Goal: Information Seeking & Learning: Learn about a topic

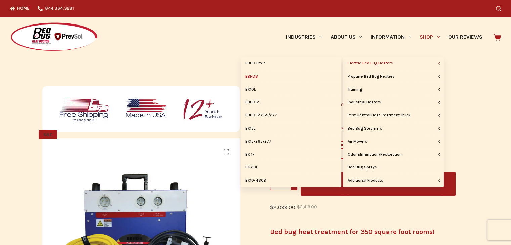
click at [377, 63] on link "Electric Bed Bug Heaters" at bounding box center [393, 63] width 101 height 13
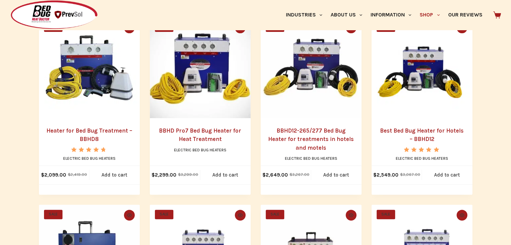
scroll to position [168, 0]
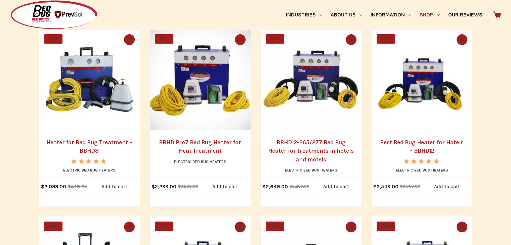
click at [210, 148] on link "BBHD Pro7 Bed Bug Heater for Heat Treatment" at bounding box center [200, 146] width 82 height 15
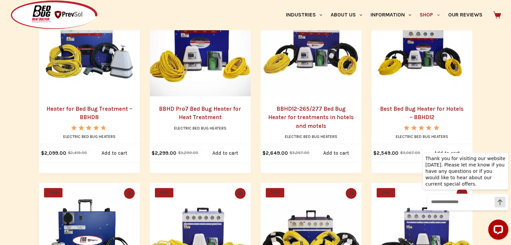
click at [124, 54] on img "Heater for Bed Bug Treatment - BBHD8" at bounding box center [89, 46] width 101 height 101
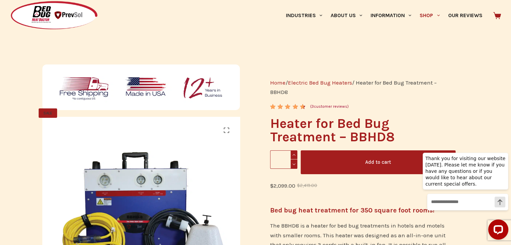
scroll to position [34, 0]
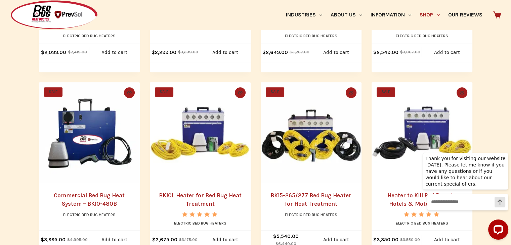
scroll to position [336, 0]
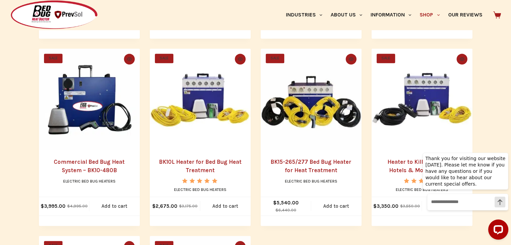
click at [200, 122] on img "BK10L Heater for Bed Bug Heat Treatment" at bounding box center [200, 99] width 101 height 101
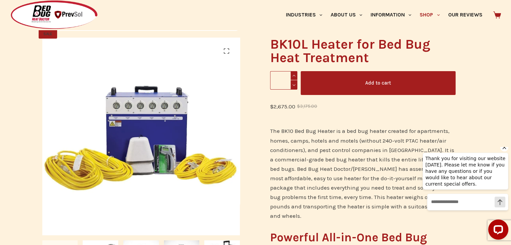
click at [503, 151] on icon "Hide greeting" at bounding box center [504, 147] width 8 height 8
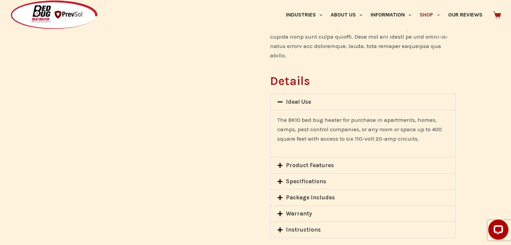
scroll to position [504, 0]
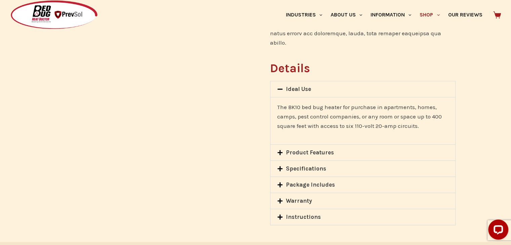
click at [322, 149] on link "Product Features" at bounding box center [310, 152] width 48 height 7
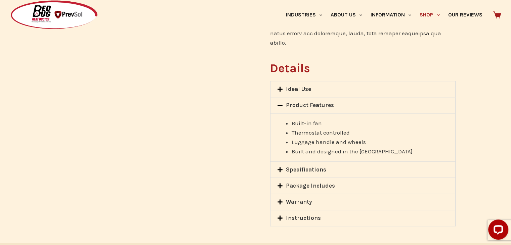
click at [320, 166] on link "Specifications" at bounding box center [306, 169] width 40 height 7
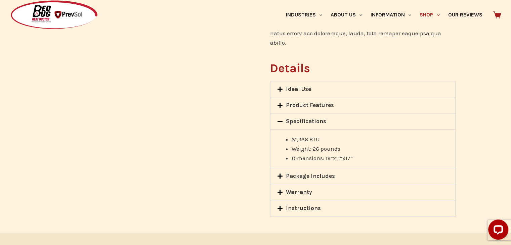
click at [320, 173] on link "Package Includes" at bounding box center [310, 176] width 49 height 7
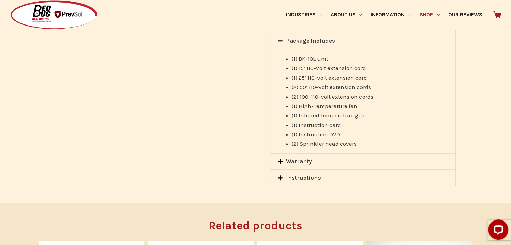
scroll to position [605, 0]
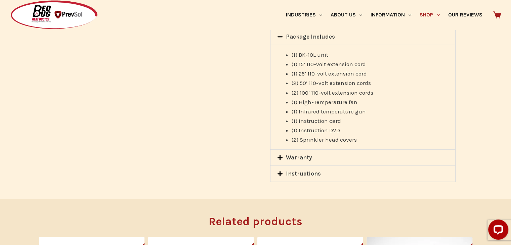
click at [339, 150] on div "Warranty" at bounding box center [362, 158] width 184 height 16
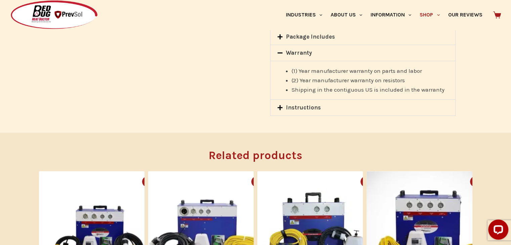
click at [350, 102] on div "Instructions" at bounding box center [362, 108] width 184 height 16
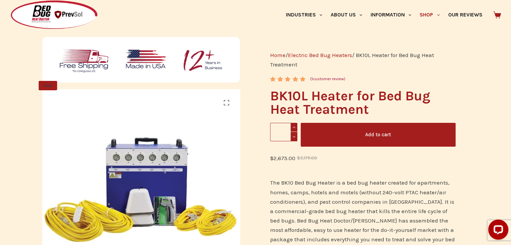
scroll to position [0, 0]
